Goal: Entertainment & Leisure: Consume media (video, audio)

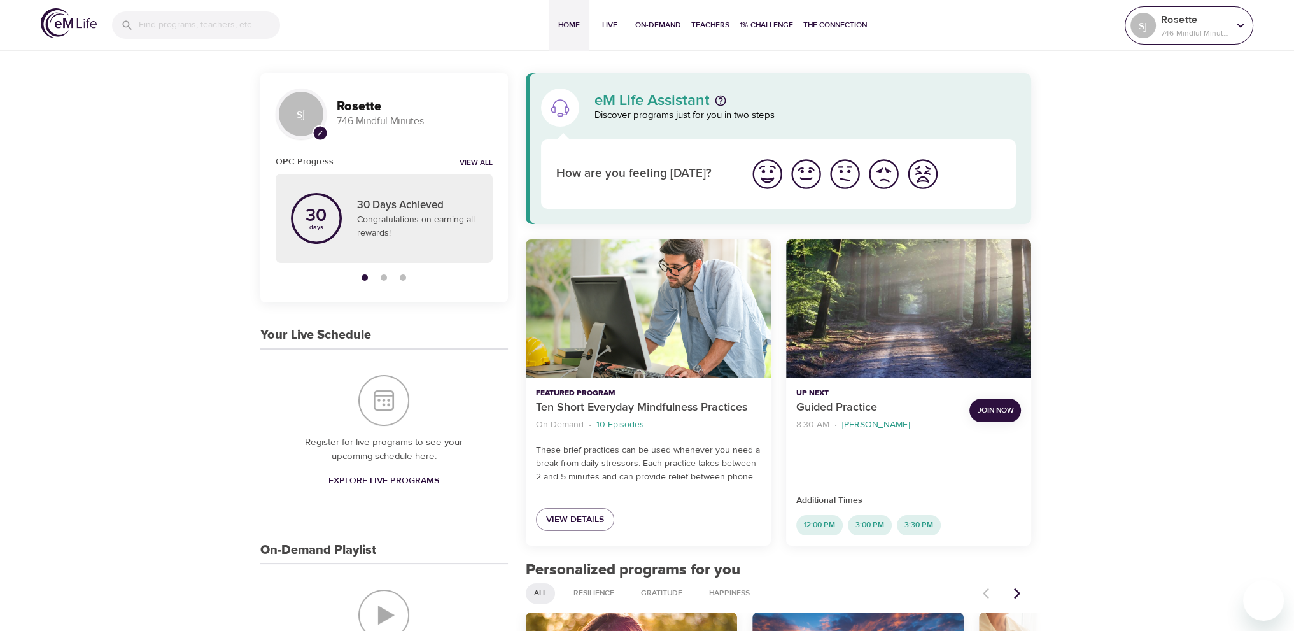
click at [1209, 25] on p "Rosette" at bounding box center [1194, 19] width 67 height 15
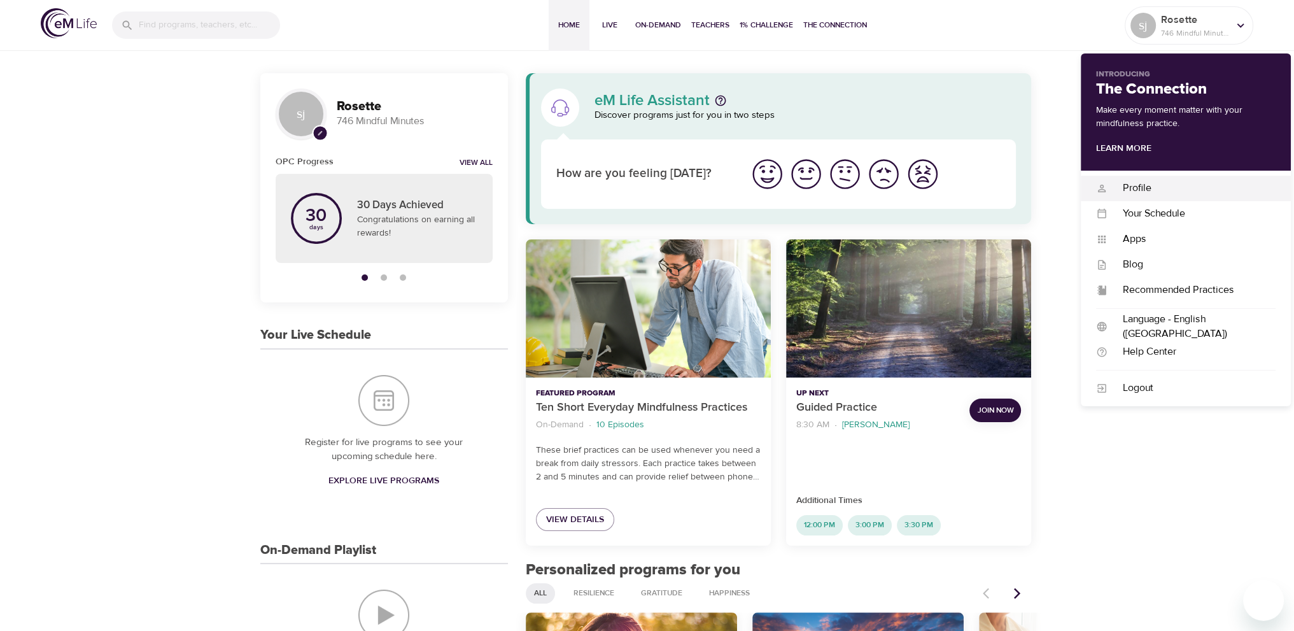
click at [1153, 195] on div "Profile" at bounding box center [1191, 188] width 168 height 15
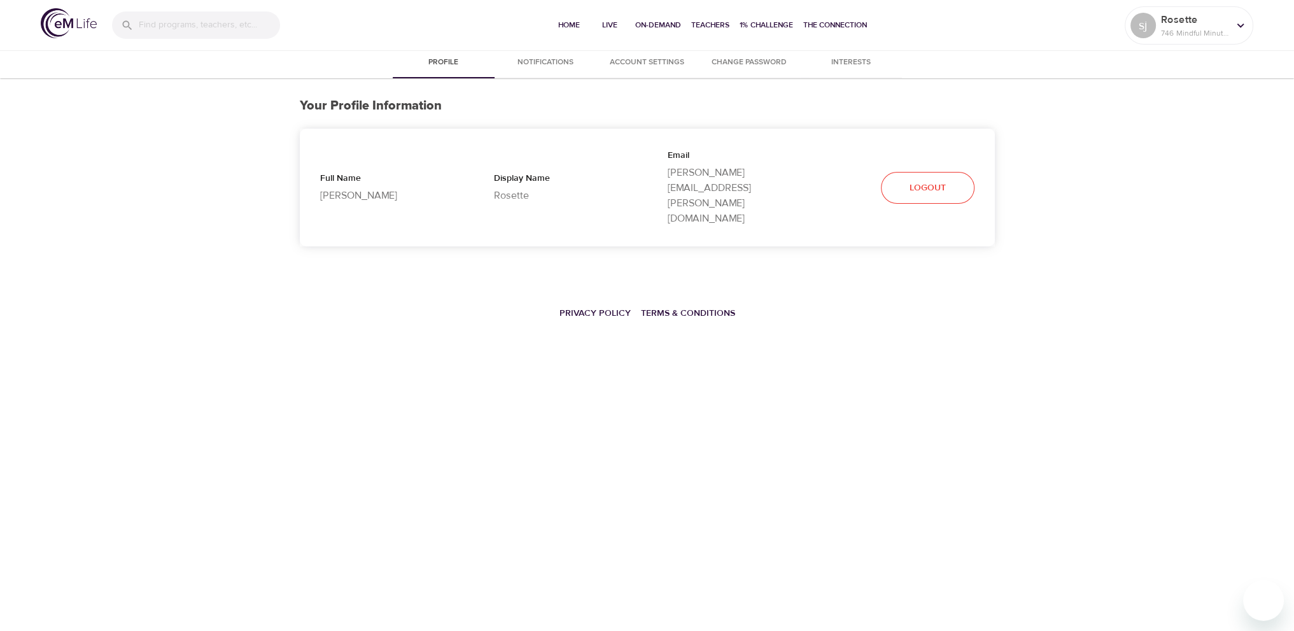
select select "10"
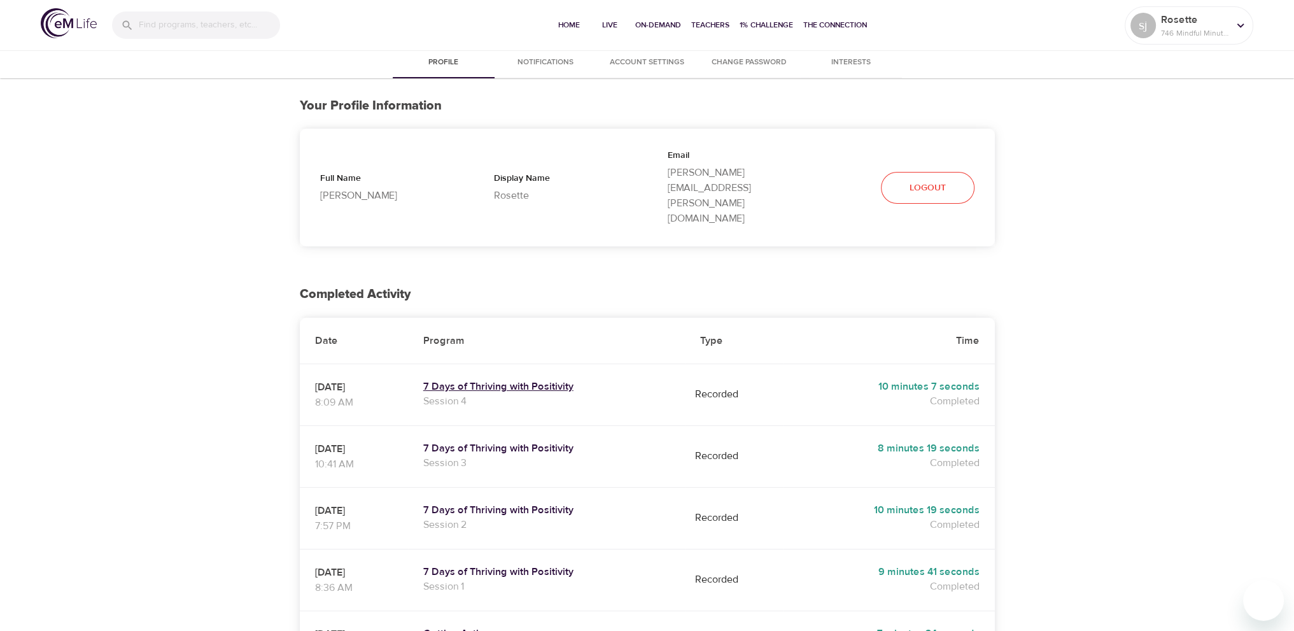
click at [566, 380] on h5 "7 Days of Thriving with Positivity" at bounding box center [546, 386] width 247 height 13
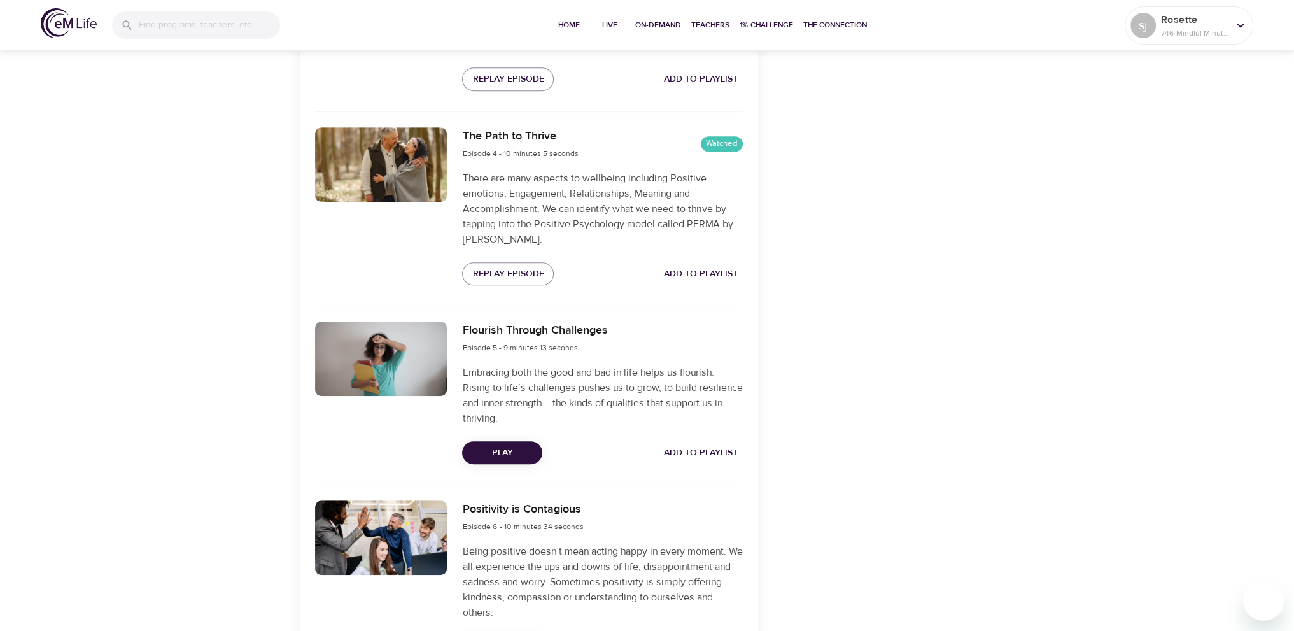
scroll to position [1018, 0]
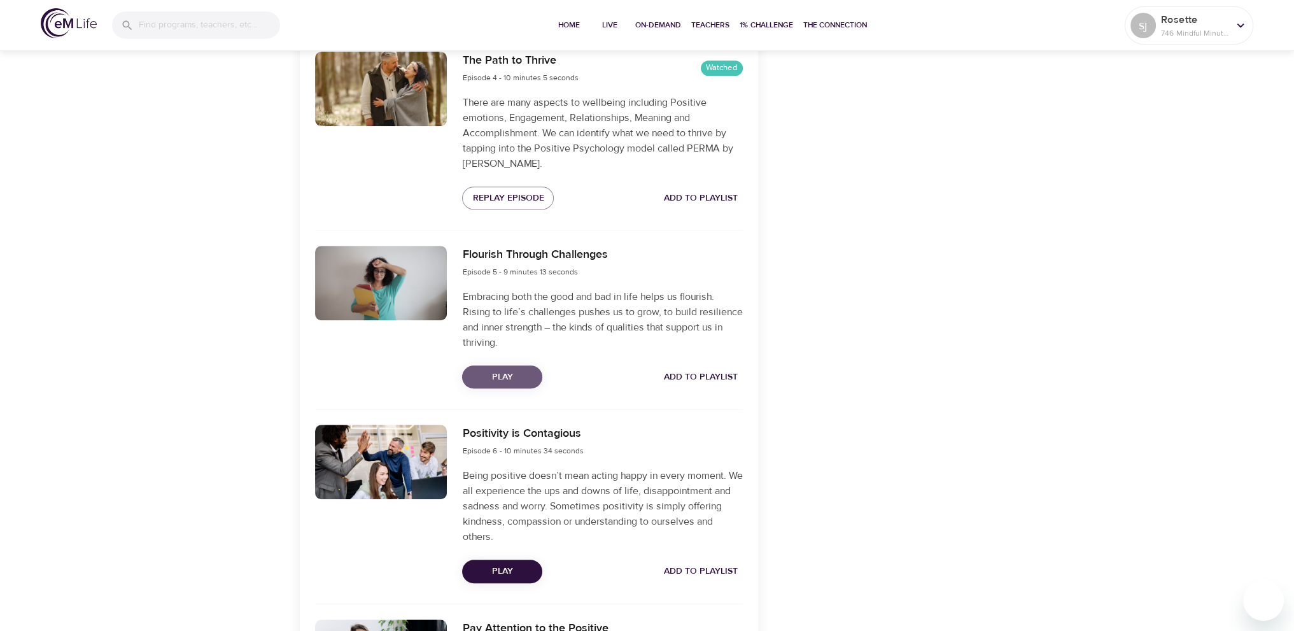
click at [529, 371] on span "Play" at bounding box center [502, 377] width 60 height 16
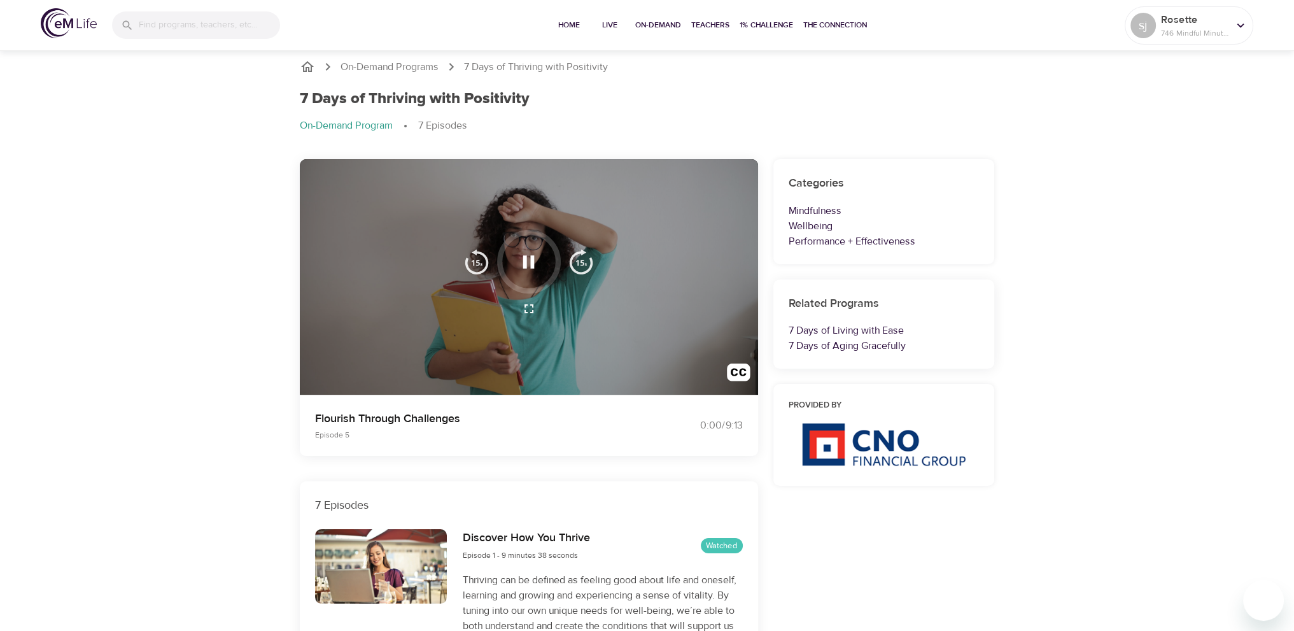
scroll to position [0, 0]
